Goal: Task Accomplishment & Management: Complete application form

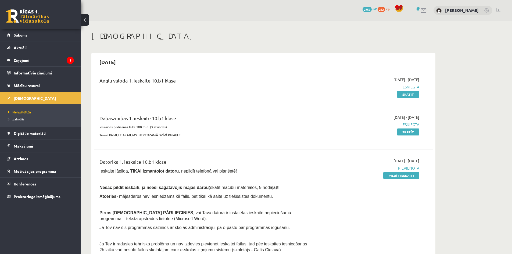
scroll to position [107, 0]
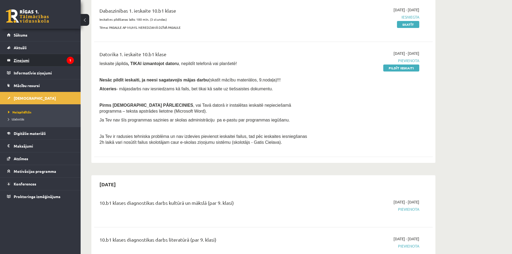
click at [21, 60] on legend "Ziņojumi 1" at bounding box center [44, 60] width 60 height 12
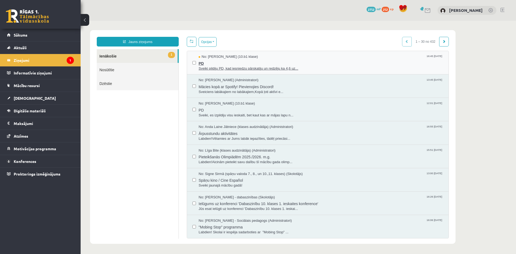
click at [289, 62] on span "PD" at bounding box center [321, 62] width 244 height 7
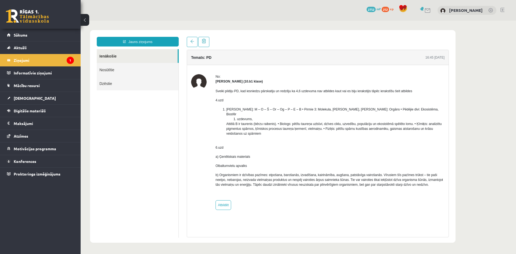
click at [33, 18] on link at bounding box center [27, 15] width 43 height 13
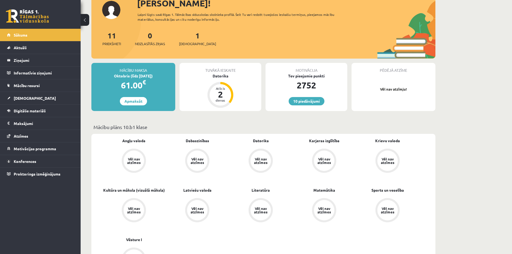
scroll to position [27, 0]
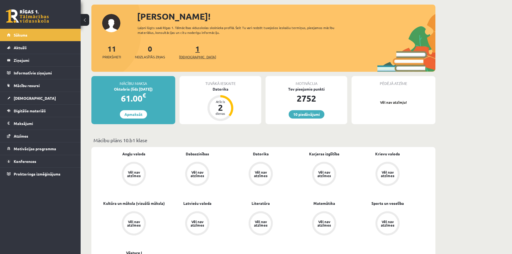
click at [187, 49] on link "1 Ieskaites" at bounding box center [197, 52] width 37 height 16
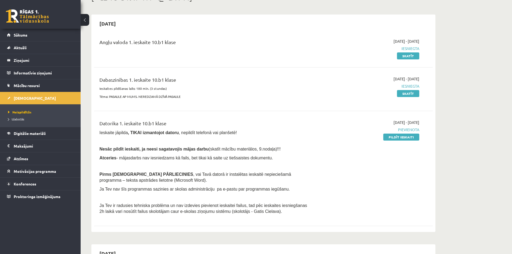
scroll to position [54, 0]
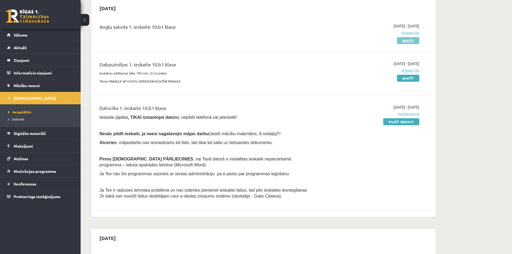
click at [410, 39] on link "Skatīt" at bounding box center [408, 40] width 22 height 7
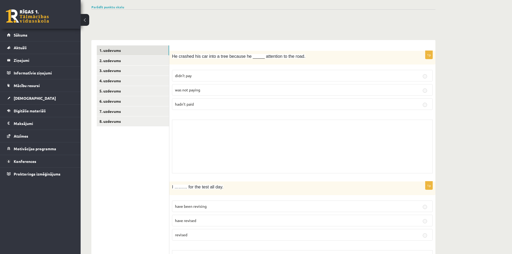
scroll to position [134, 0]
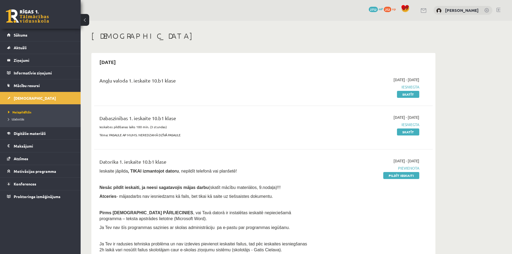
scroll to position [54, 0]
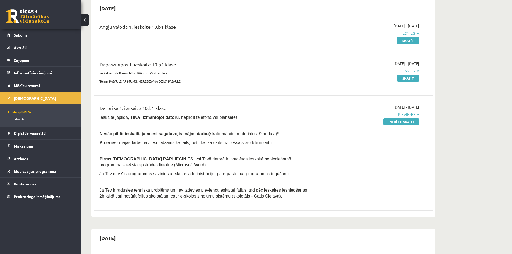
click at [404, 120] on link "Pildīt ieskaiti" at bounding box center [401, 121] width 36 height 7
click at [399, 120] on link "Pildīt ieskaiti" at bounding box center [401, 121] width 36 height 7
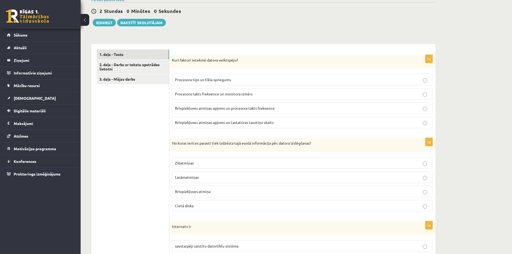
scroll to position [134, 0]
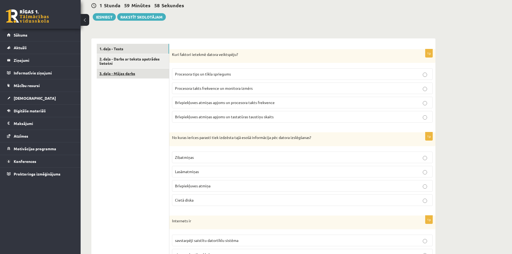
click at [115, 74] on link "3. daļa - Mājas darbs" at bounding box center [133, 73] width 72 height 10
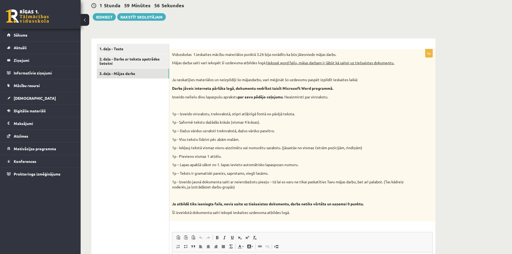
scroll to position [0, 0]
click at [120, 57] on link "2. daļa - Darbs ar teksta apstrādes lietotni" at bounding box center [133, 61] width 72 height 15
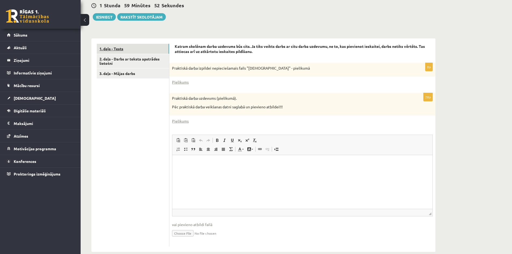
click at [142, 46] on link "1. daļa - Tests" at bounding box center [133, 49] width 72 height 10
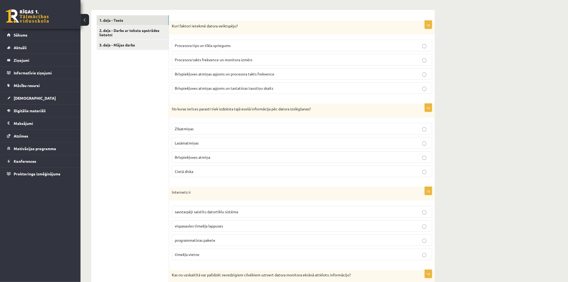
scroll to position [161, 0]
click at [203, 161] on p "Brīvpiekļuves atmiņa" at bounding box center [302, 159] width 255 height 6
click at [289, 74] on p "Brīvpiekļuves atmiņas apjoms un procesora takts frekvence" at bounding box center [302, 76] width 255 height 6
click at [200, 217] on label "savstarpēji saistītu datortīklu sistēma" at bounding box center [302, 213] width 261 height 12
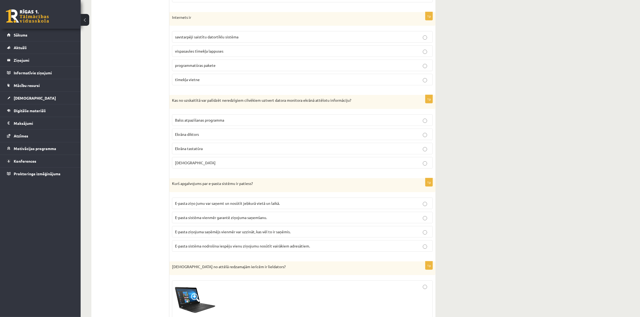
scroll to position [340, 0]
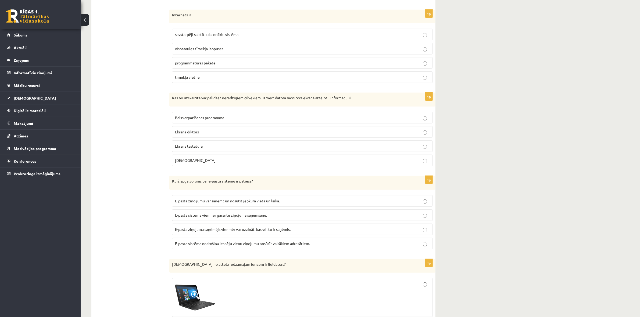
click at [204, 131] on p "Ekrāna diktors" at bounding box center [302, 132] width 255 height 6
click at [328, 246] on p "E-pasta sistēma nodrošina iespēju vienu ziņojumu nosūtīt vairākiem adresātiem." at bounding box center [302, 244] width 255 height 6
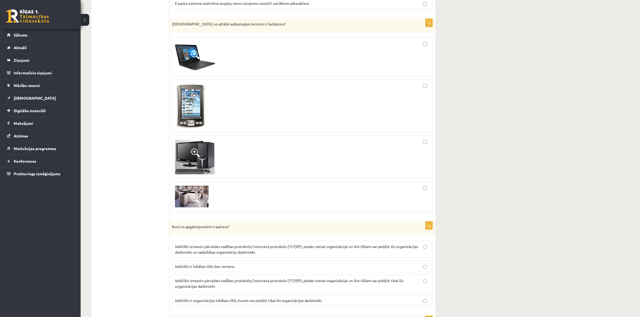
scroll to position [542, 0]
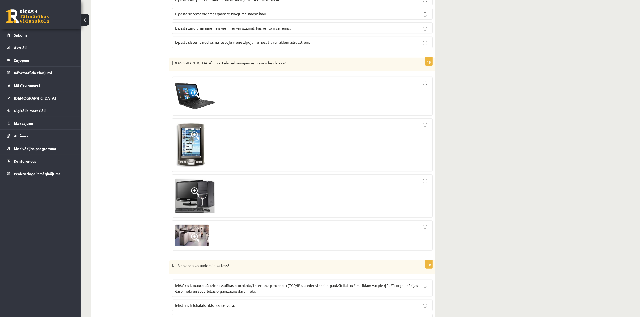
click at [189, 139] on img at bounding box center [190, 145] width 31 height 45
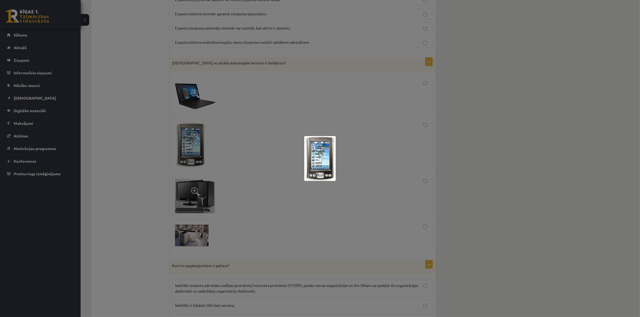
click at [511, 126] on div at bounding box center [320, 158] width 640 height 317
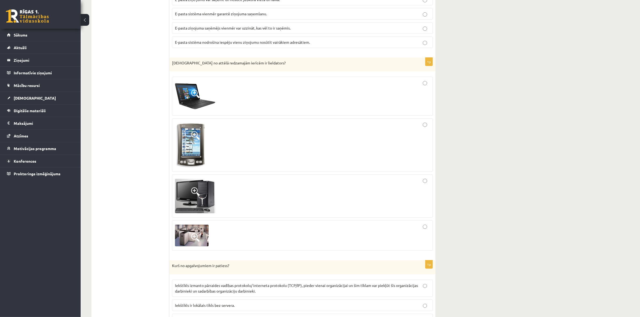
click at [189, 229] on img at bounding box center [192, 236] width 34 height 22
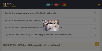
scroll to position [542, 0]
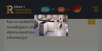
click at [72, 35] on div at bounding box center [51, 25] width 102 height 51
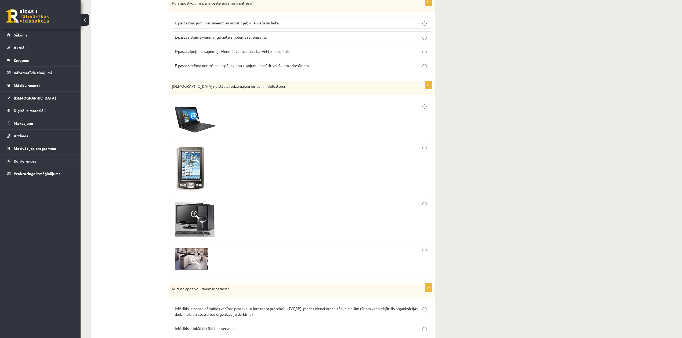
scroll to position [524, 0]
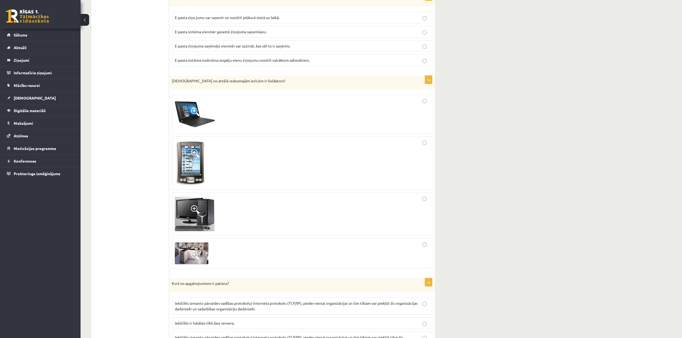
click at [192, 158] on span at bounding box center [195, 153] width 9 height 9
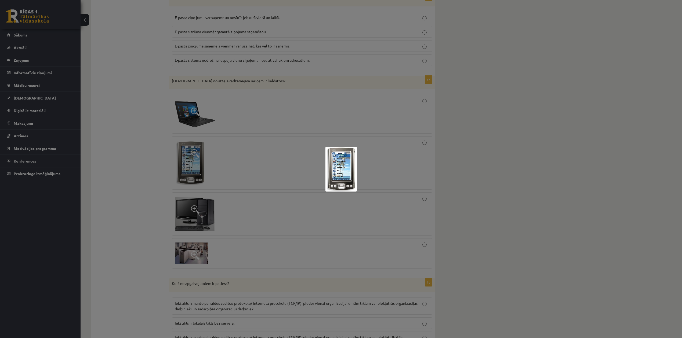
click at [273, 158] on div at bounding box center [341, 169] width 682 height 338
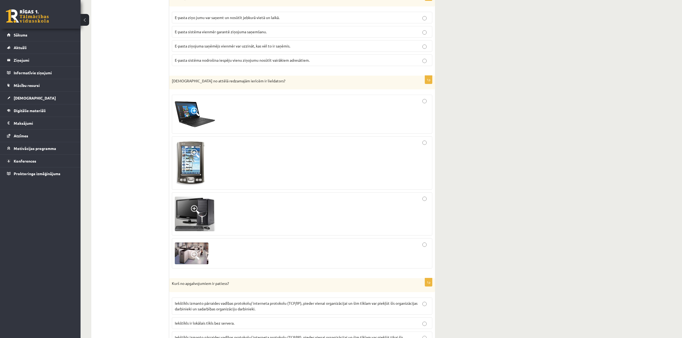
click at [185, 251] on img at bounding box center [192, 254] width 34 height 22
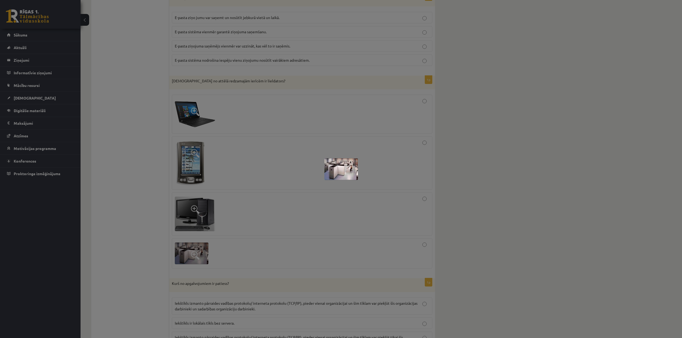
click at [194, 185] on div at bounding box center [341, 169] width 682 height 338
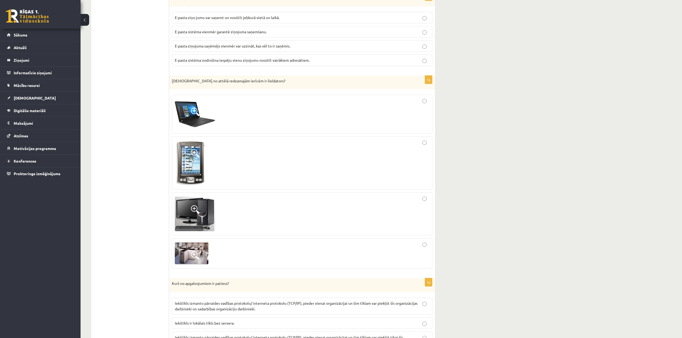
click at [179, 178] on img at bounding box center [190, 163] width 31 height 45
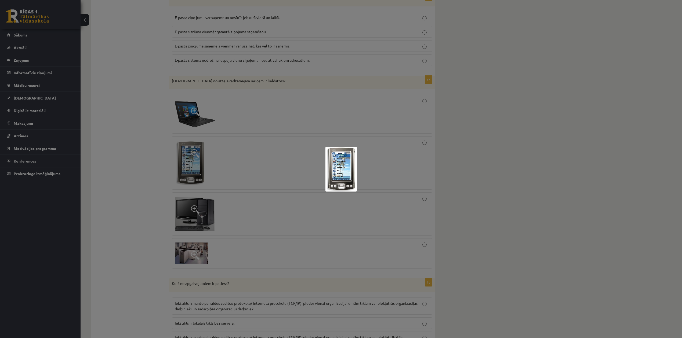
click at [215, 140] on div at bounding box center [341, 169] width 682 height 338
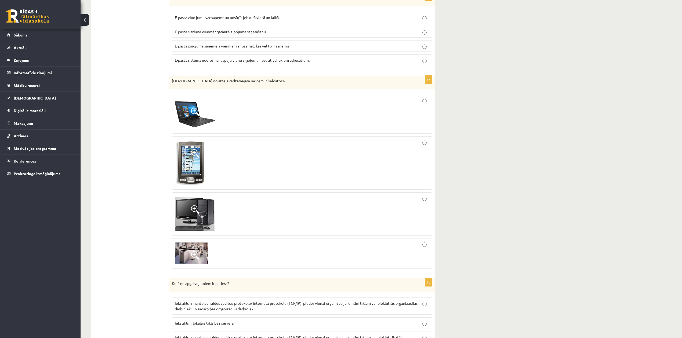
click at [198, 212] on span at bounding box center [195, 209] width 9 height 9
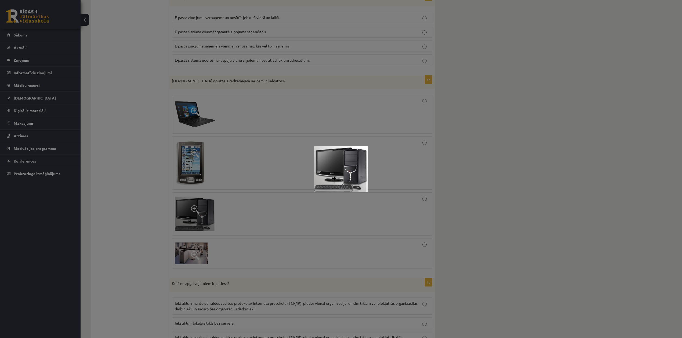
click at [293, 195] on div at bounding box center [341, 169] width 682 height 338
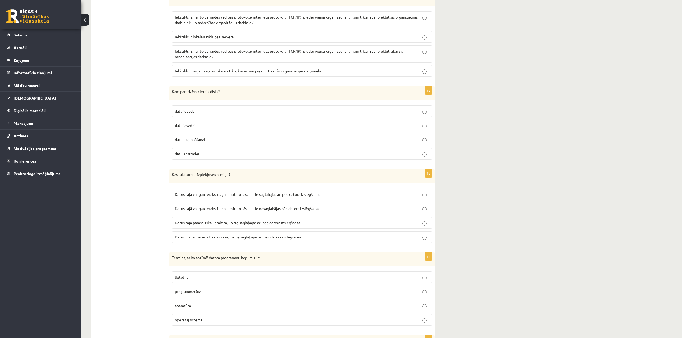
scroll to position [808, 0]
click at [202, 254] on p "programmatūra" at bounding box center [302, 294] width 255 height 6
click at [389, 76] on p "Iekštīkls ir organizācijas lokālais tīkls, kuram var piekļūt tikai šīs organizā…" at bounding box center [302, 73] width 255 height 6
click at [211, 145] on p "datu uzglabāšanai" at bounding box center [302, 142] width 255 height 6
click at [374, 228] on p "Datus tajā parasti tikai ieraksta, un tie saglabājas arī pēc datora izslēgšanas" at bounding box center [302, 225] width 255 height 6
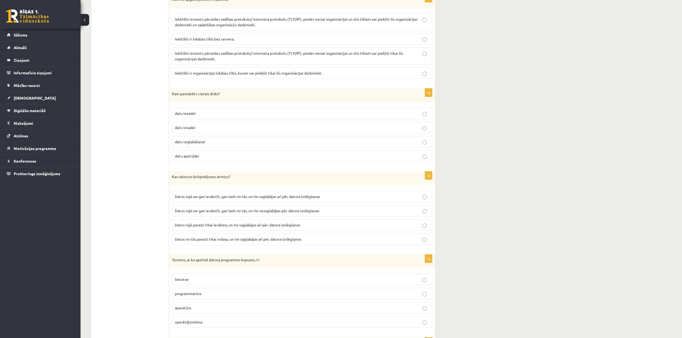
click at [356, 217] on label "Datus tajā var gan ierakstīt, gan lasīt no tās, un tie nesaglabājas pēc datora …" at bounding box center [302, 211] width 261 height 12
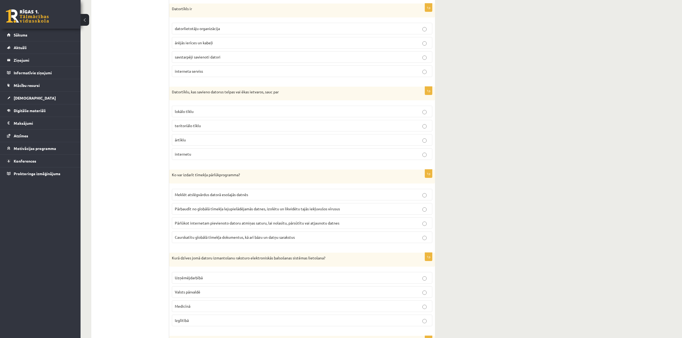
scroll to position [1145, 0]
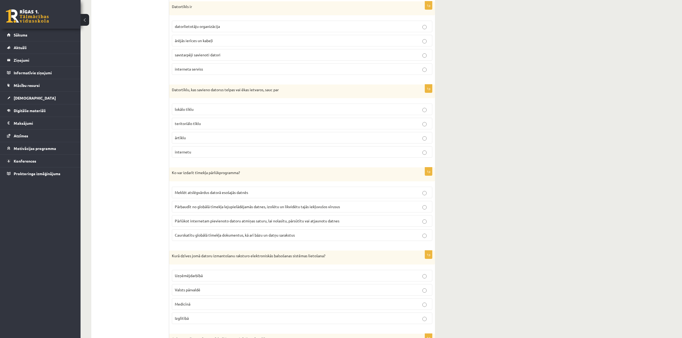
click at [218, 254] on p "Valsts pārvaldē" at bounding box center [302, 290] width 255 height 6
click at [201, 238] on span "Caurskatītu globālā tīmekļa dokumentus, kā arī bāzu un datņu sarakstus" at bounding box center [235, 235] width 120 height 5
click at [207, 112] on p "lokālo tīklu" at bounding box center [302, 110] width 255 height 6
click at [225, 58] on p "savstarpēji savienoti datori" at bounding box center [302, 55] width 255 height 6
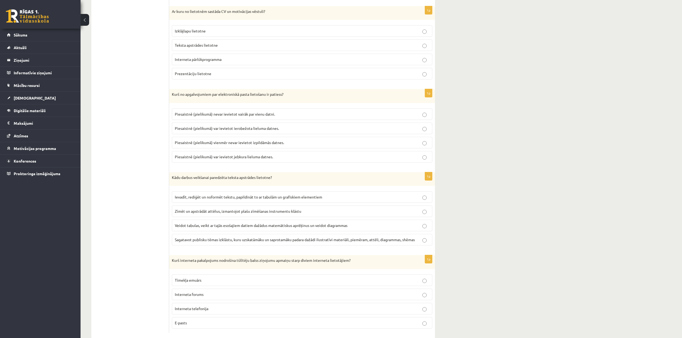
scroll to position [1485, 0]
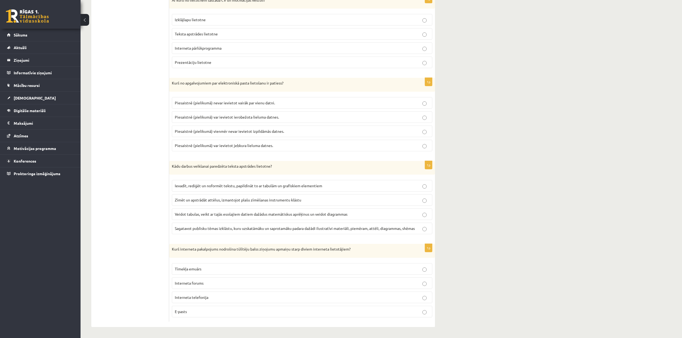
click at [217, 254] on p "Interneta telefonija" at bounding box center [302, 298] width 255 height 6
click at [233, 37] on p "Teksta apstrādes lietotne" at bounding box center [302, 34] width 255 height 6
click at [280, 120] on p "Piesaistnē (pielikumā) var ievietot ierobežota lieluma datnes." at bounding box center [302, 117] width 255 height 6
click at [347, 189] on p "Ievadīt, rediģēt un noformēt tekstu, papildināt to ar tabulām un grafiskiem ele…" at bounding box center [302, 186] width 255 height 6
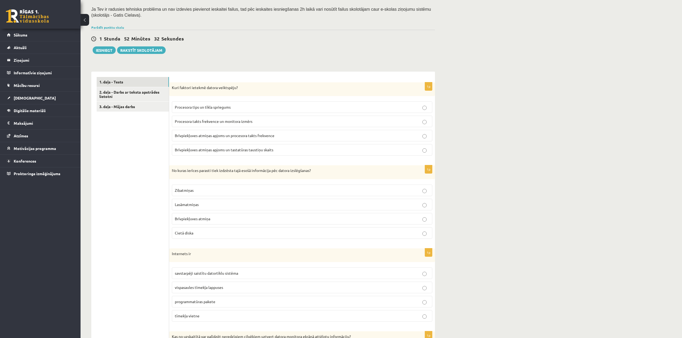
scroll to position [0, 0]
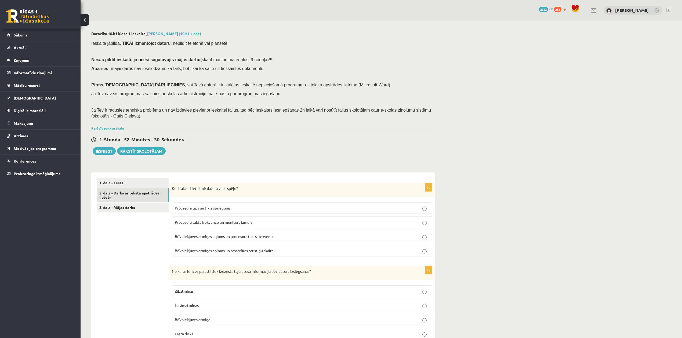
click at [137, 201] on link "2. daļa - Darbs ar teksta apstrādes lietotni" at bounding box center [133, 195] width 72 height 15
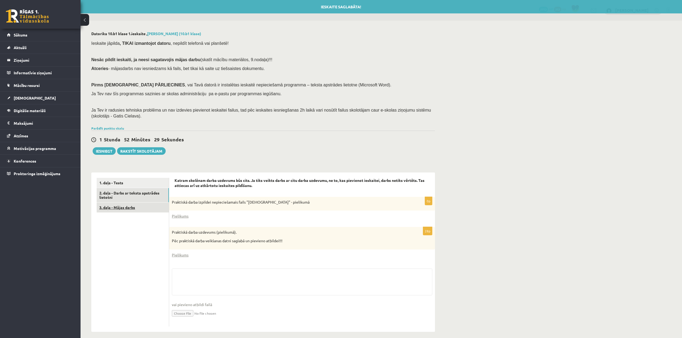
click at [135, 208] on link "3. daļa - Mājas darbs" at bounding box center [133, 208] width 72 height 10
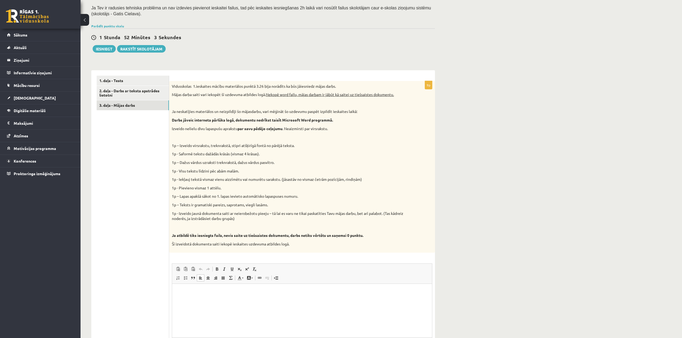
click at [254, 254] on html at bounding box center [302, 292] width 260 height 16
click at [146, 97] on link "2. daļa - Darbs ar teksta apstrādes lietotni" at bounding box center [133, 93] width 72 height 15
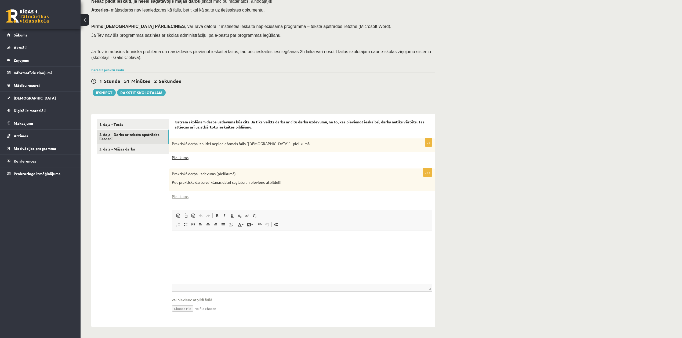
click at [183, 158] on link "Pielikums" at bounding box center [180, 158] width 17 height 6
click at [500, 68] on div "Datorika 10.b1 klase 1.ieskaite , Agnese Krūmiņa (10.b1 klase) Ieskaite jāpilda…" at bounding box center [382, 150] width 602 height 376
click at [180, 196] on link "Pielikums" at bounding box center [180, 197] width 17 height 6
click at [182, 254] on input "file" at bounding box center [302, 308] width 261 height 11
click at [112, 201] on ul "1. daļa - Tests 2. daļa - Darbs ar teksta apstrādes lietotni 3. daļa - Mājas da…" at bounding box center [133, 221] width 73 height 203
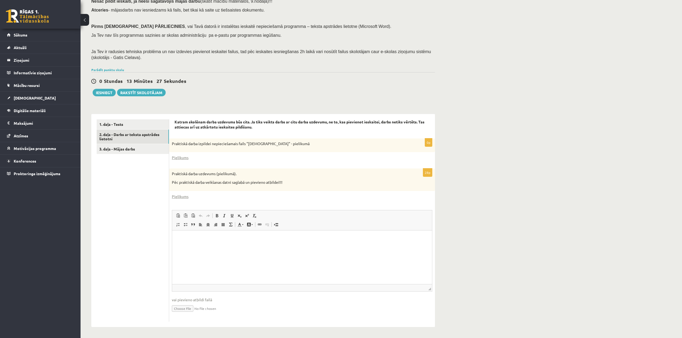
click at [180, 254] on input "file" at bounding box center [302, 308] width 261 height 11
type input "**********"
click at [98, 96] on button "Iesniegt" at bounding box center [104, 93] width 23 height 8
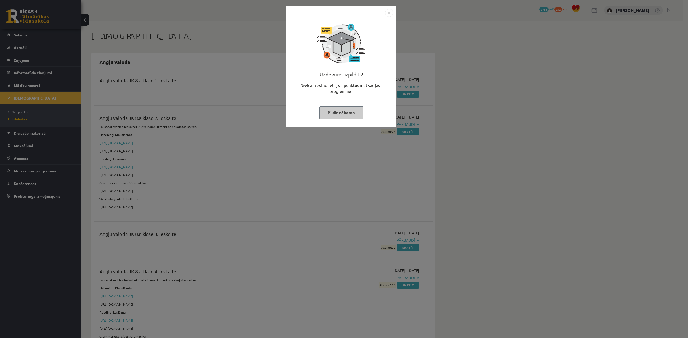
click at [348, 109] on button "Pildīt nākamo" at bounding box center [341, 113] width 44 height 12
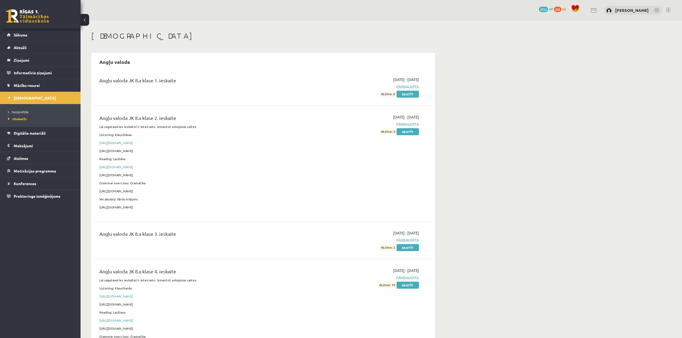
drag, startPoint x: 399, startPoint y: 232, endPoint x: 415, endPoint y: 233, distance: 16.0
click at [415, 233] on span "2023-01-01 - 2023-01-15" at bounding box center [406, 233] width 26 height 6
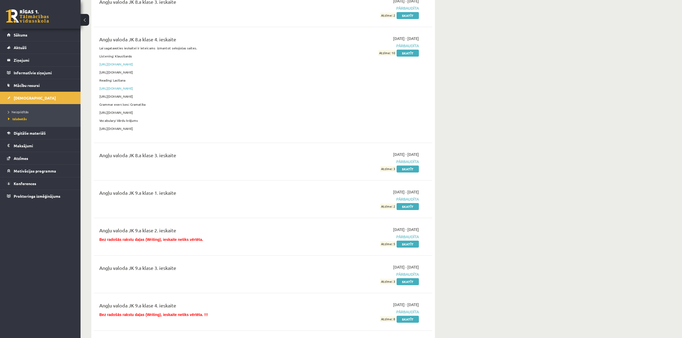
scroll to position [251, 0]
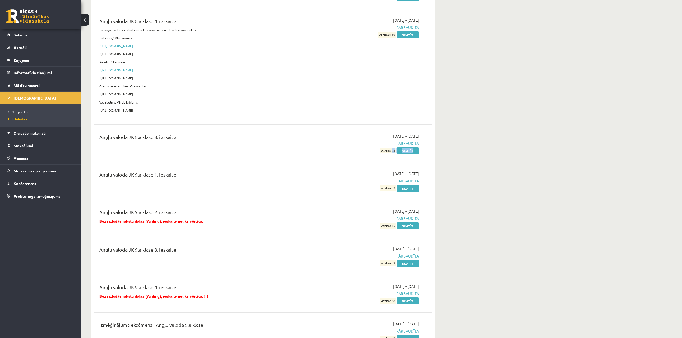
drag, startPoint x: 391, startPoint y: 154, endPoint x: 397, endPoint y: 157, distance: 7.3
click at [397, 157] on div "Angļu valoda JK 8.a klase 3. ieskaite 2023-01-17 - 2023-01-31 Pārbaudīta Atzīme…" at bounding box center [263, 143] width 338 height 31
drag, startPoint x: 387, startPoint y: 189, endPoint x: 395, endPoint y: 191, distance: 8.0
click at [395, 191] on div "2023-09-18 - 2023-09-21 Pārbaudīta Atzīme: 2 Skatīt" at bounding box center [368, 181] width 109 height 20
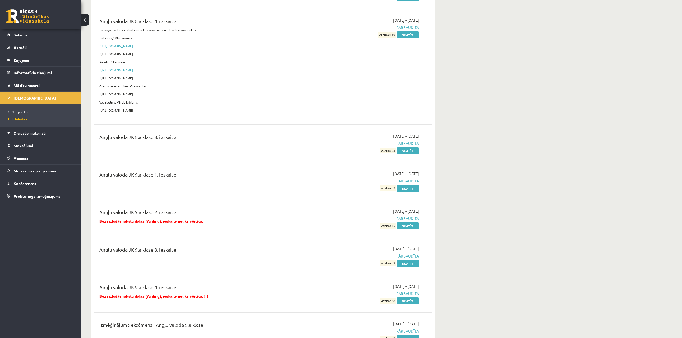
click at [357, 189] on div "2023-09-18 - 2023-09-21 Pārbaudīta Atzīme: 2 Skatīt" at bounding box center [368, 181] width 109 height 20
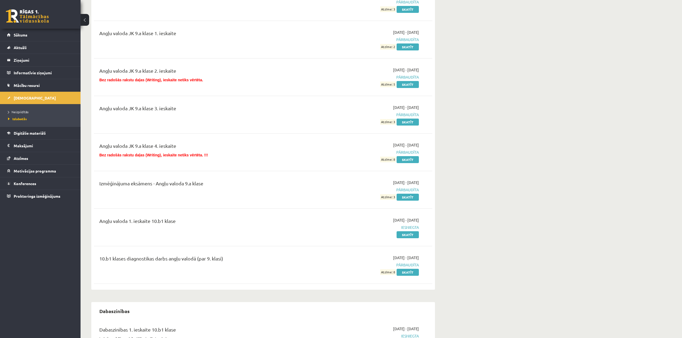
scroll to position [394, 0]
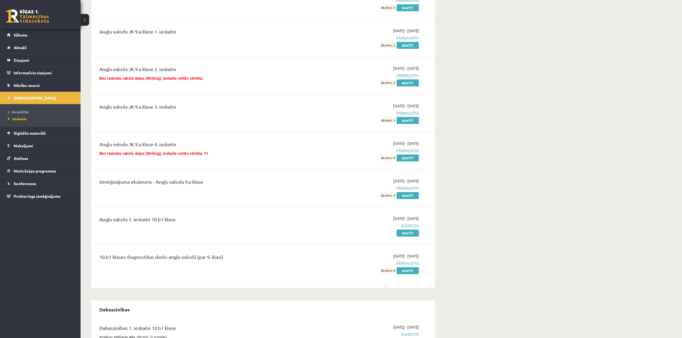
click at [30, 12] on link at bounding box center [27, 15] width 43 height 13
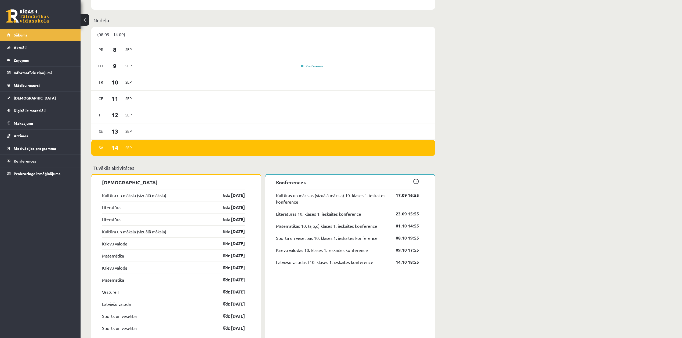
scroll to position [322, 0]
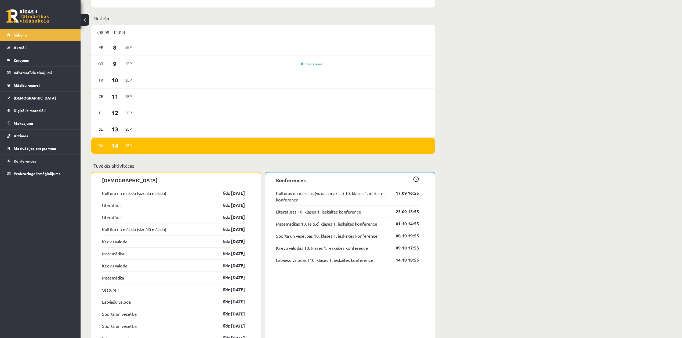
click at [40, 11] on link at bounding box center [27, 15] width 43 height 13
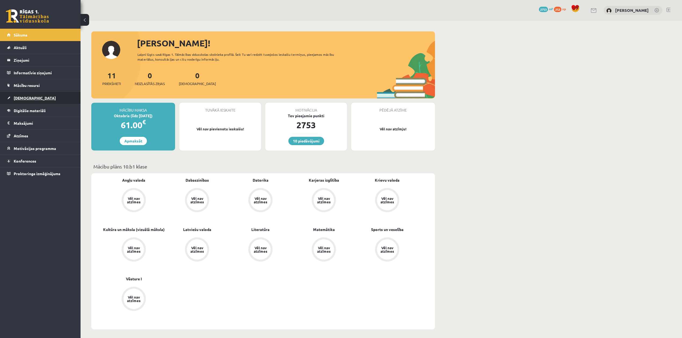
click at [29, 93] on link "[DEMOGRAPHIC_DATA]" at bounding box center [40, 98] width 67 height 12
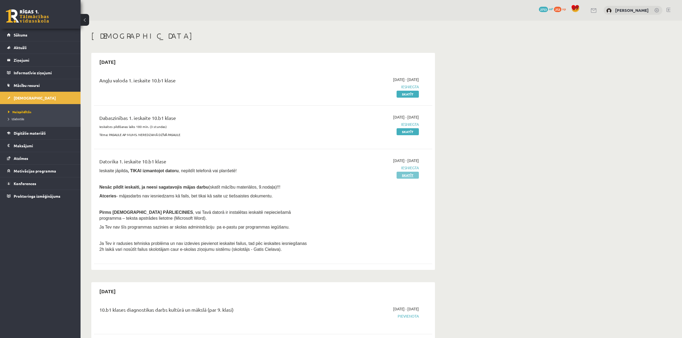
click at [401, 172] on link "Skatīt" at bounding box center [408, 175] width 22 height 7
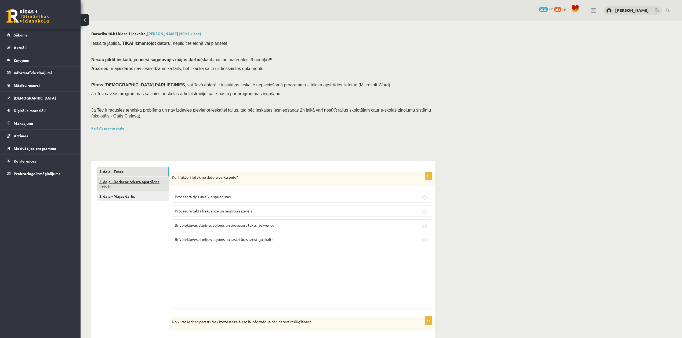
click at [156, 188] on link "2. daļa - Darbs ar teksta apstrādes lietotni" at bounding box center [133, 184] width 72 height 15
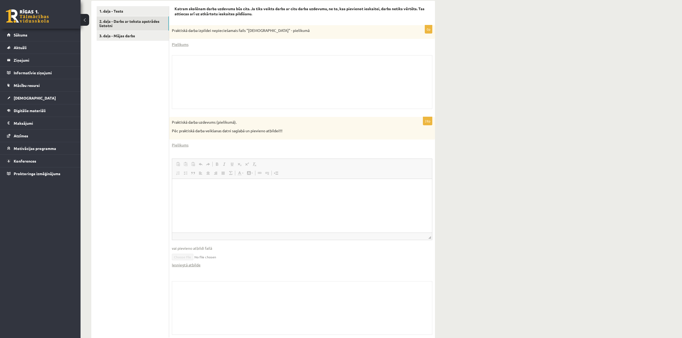
scroll to position [176, 0]
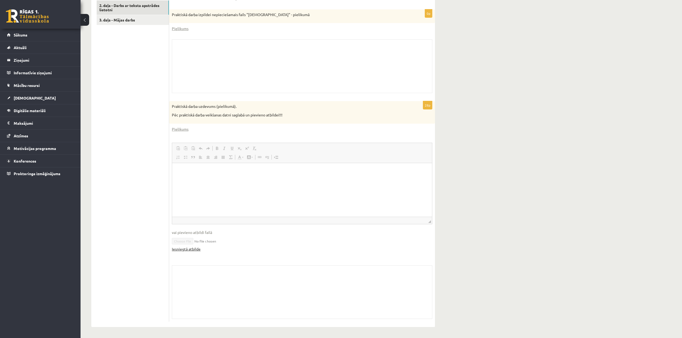
click at [196, 249] on link "Iesniegtā atbilde" at bounding box center [186, 250] width 29 height 6
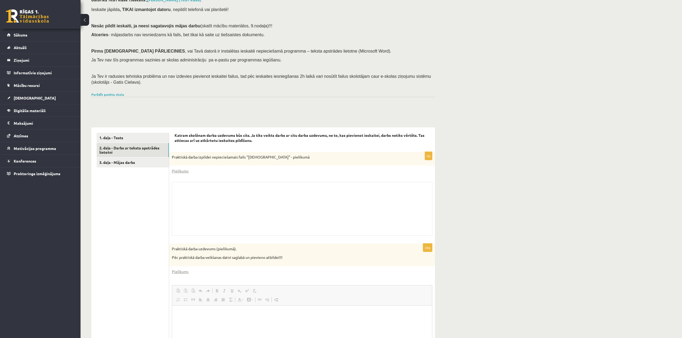
scroll to position [33, 0]
click at [139, 161] on link "3. daļa - Mājas darbs" at bounding box center [133, 163] width 72 height 10
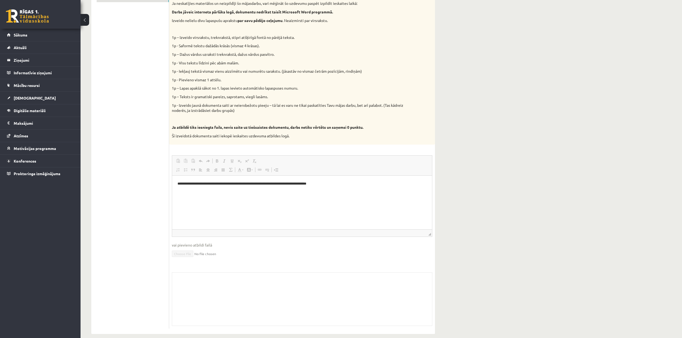
scroll to position [206, 0]
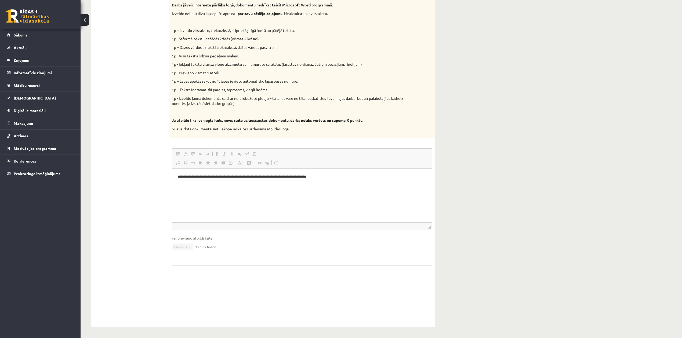
click at [200, 279] on div "Skolotāja pielikums" at bounding box center [302, 293] width 261 height 54
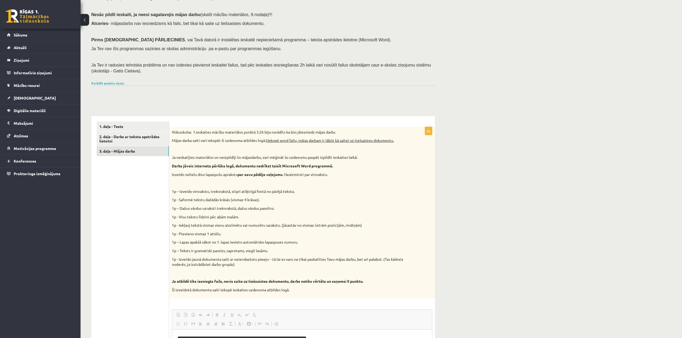
scroll to position [27, 0]
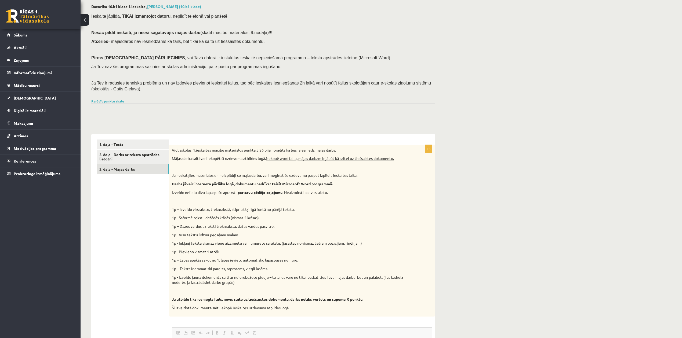
click at [18, 12] on link at bounding box center [27, 15] width 43 height 13
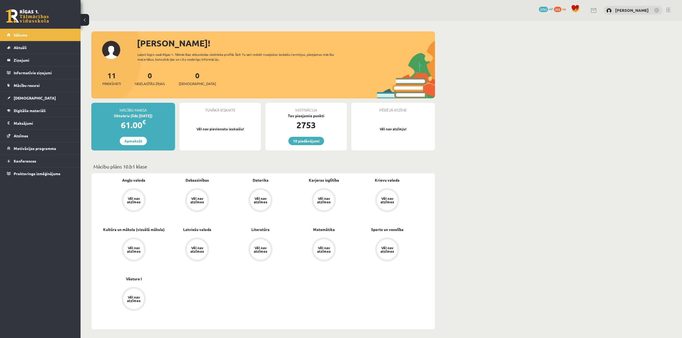
click at [28, 22] on link at bounding box center [27, 15] width 43 height 13
